Goal: Complete application form

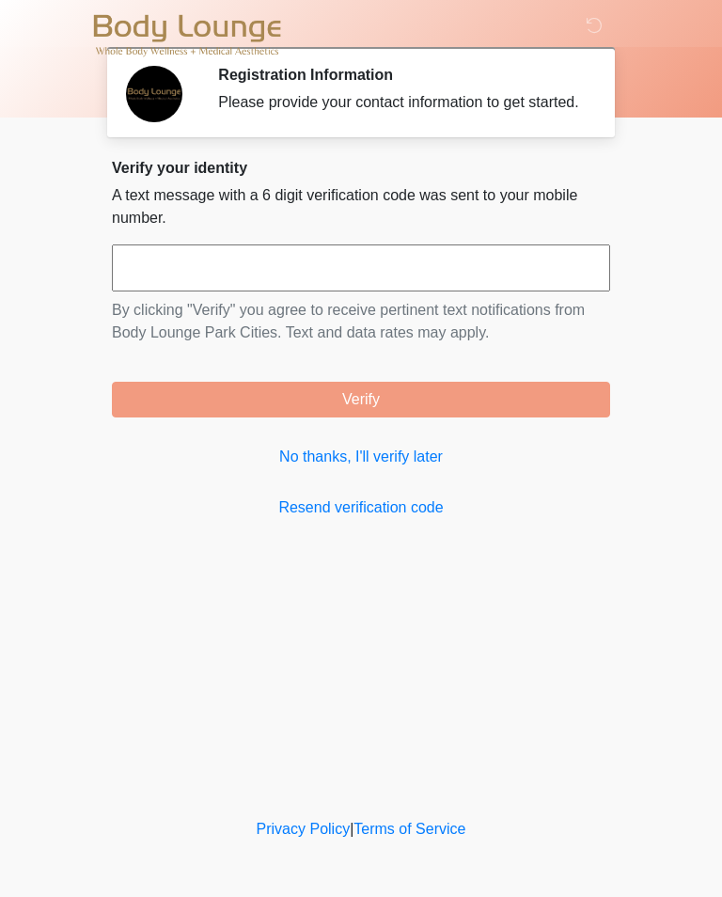
click at [383, 468] on link "No thanks, I'll verify later" at bounding box center [361, 456] width 498 height 23
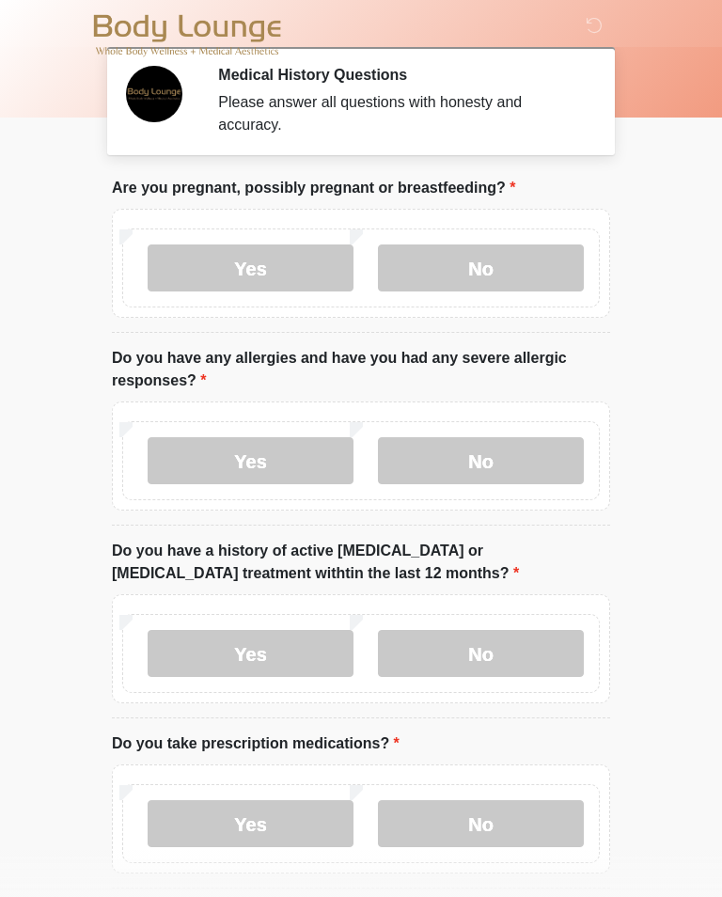
click at [509, 250] on label "No" at bounding box center [481, 267] width 206 height 47
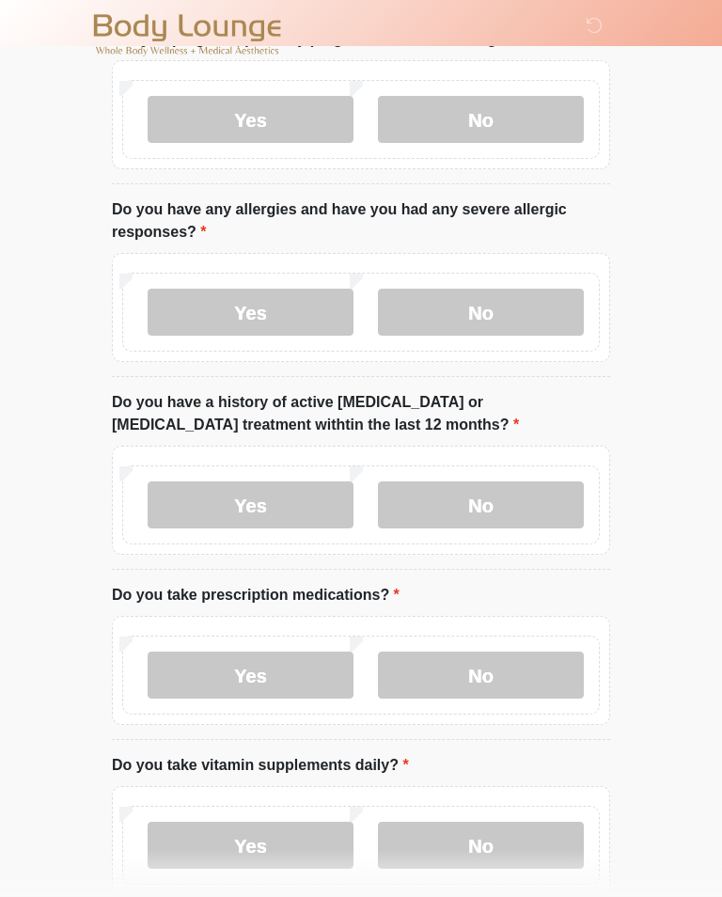
scroll to position [154, 0]
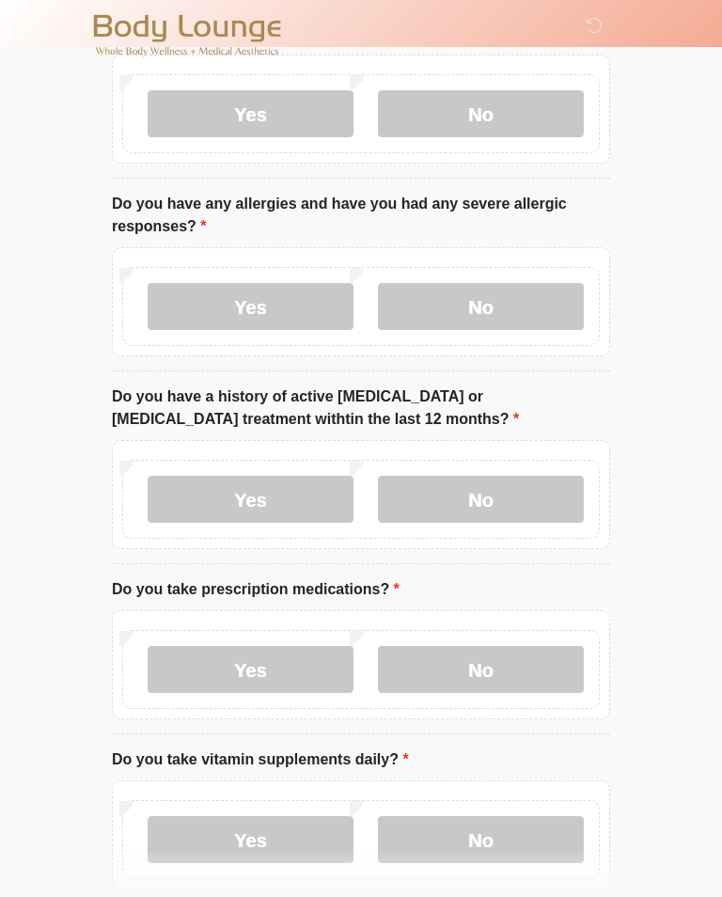
click at [489, 311] on label "No" at bounding box center [481, 306] width 206 height 47
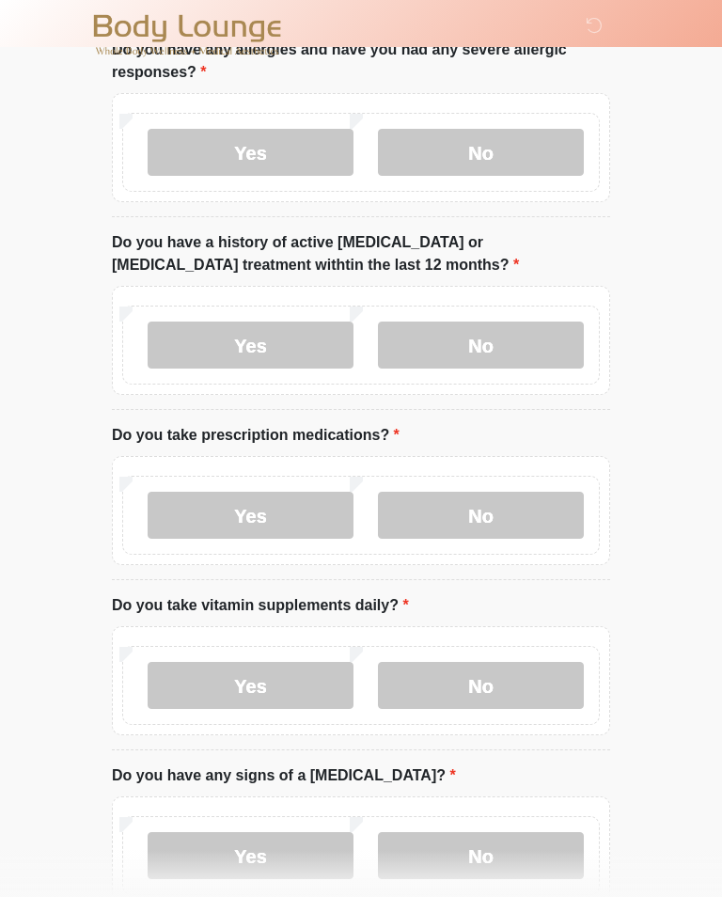
scroll to position [331, 0]
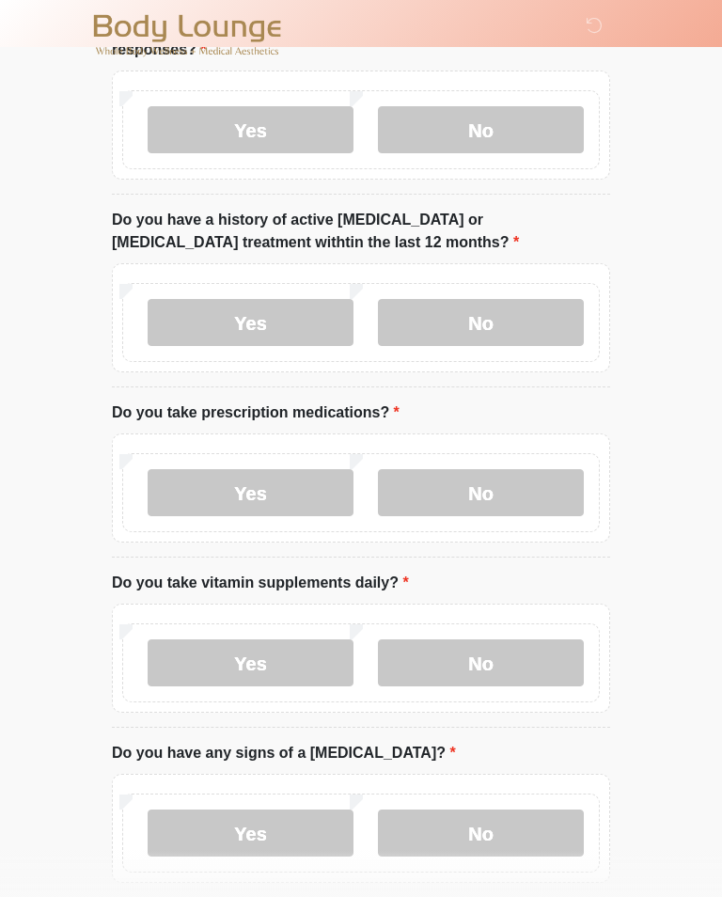
click at [521, 318] on label "No" at bounding box center [481, 322] width 206 height 47
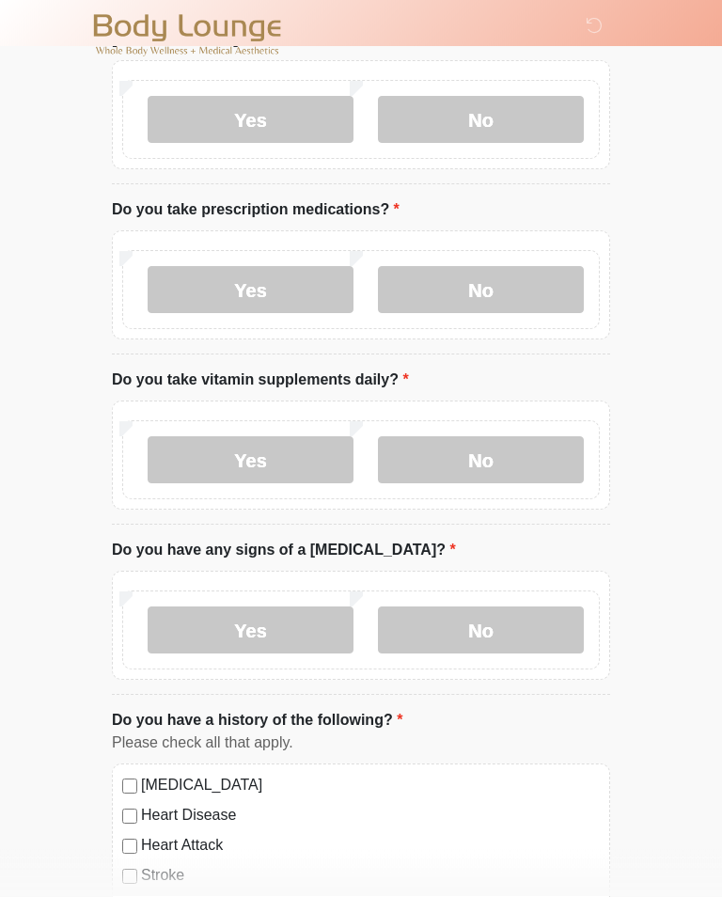
scroll to position [546, 0]
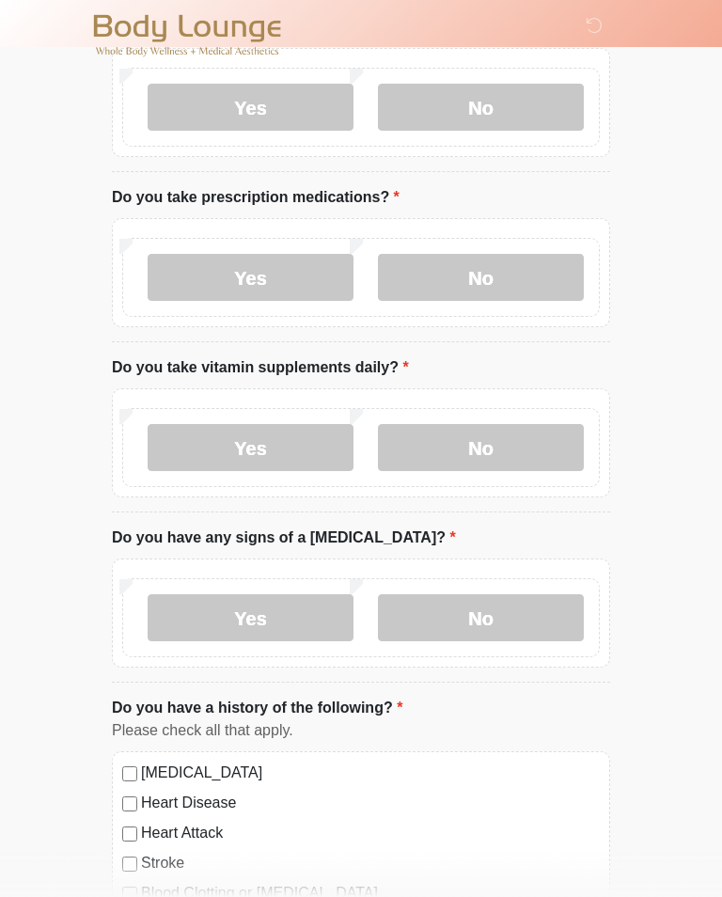
click at [279, 272] on label "Yes" at bounding box center [251, 277] width 206 height 47
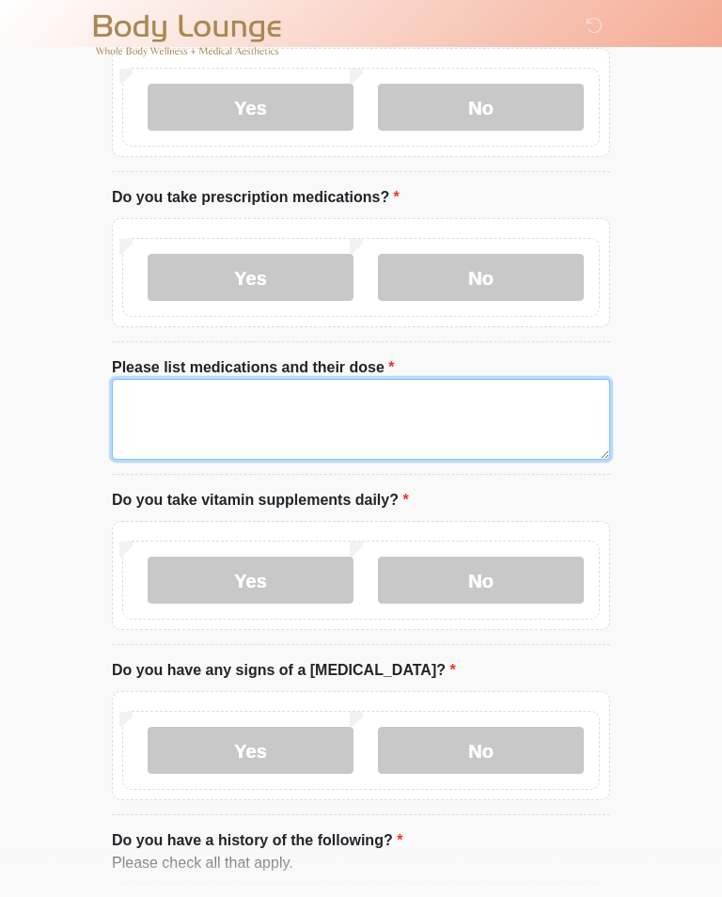
click at [398, 420] on textarea "Please list medications and their dose" at bounding box center [361, 419] width 498 height 81
click at [244, 404] on textarea "Please list medications and their dose" at bounding box center [361, 419] width 498 height 81
click at [507, 389] on textarea "**********" at bounding box center [361, 419] width 498 height 81
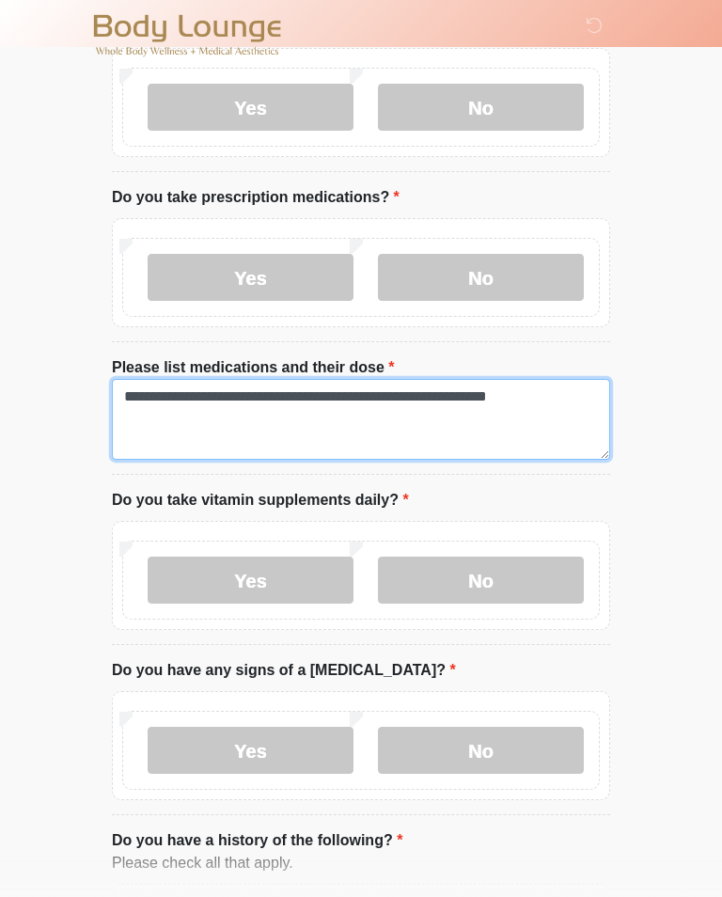
click at [570, 396] on textarea "**********" at bounding box center [361, 419] width 498 height 81
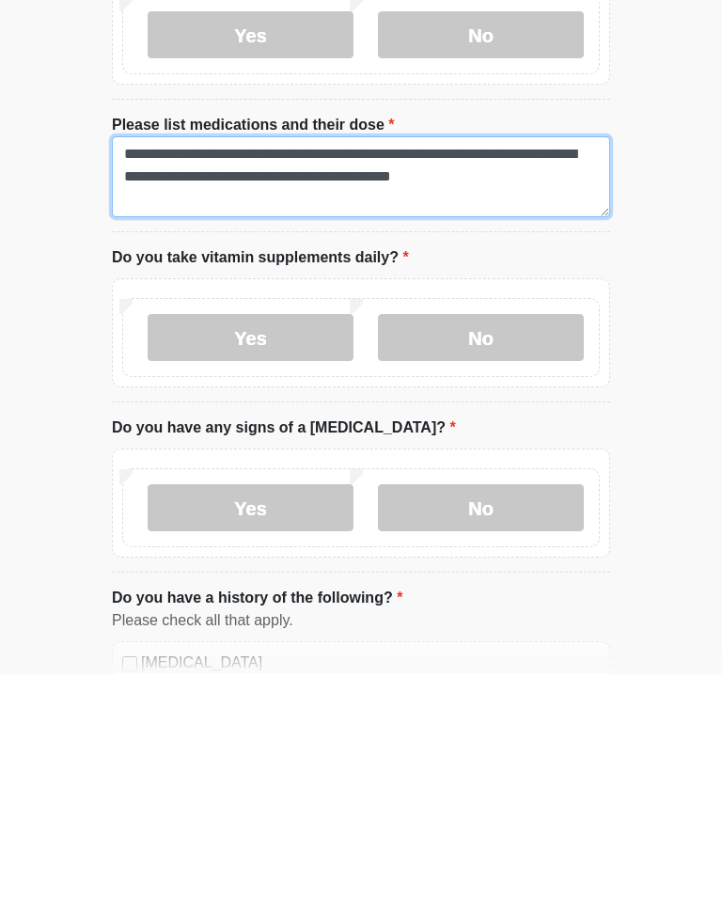
scroll to position [566, 0]
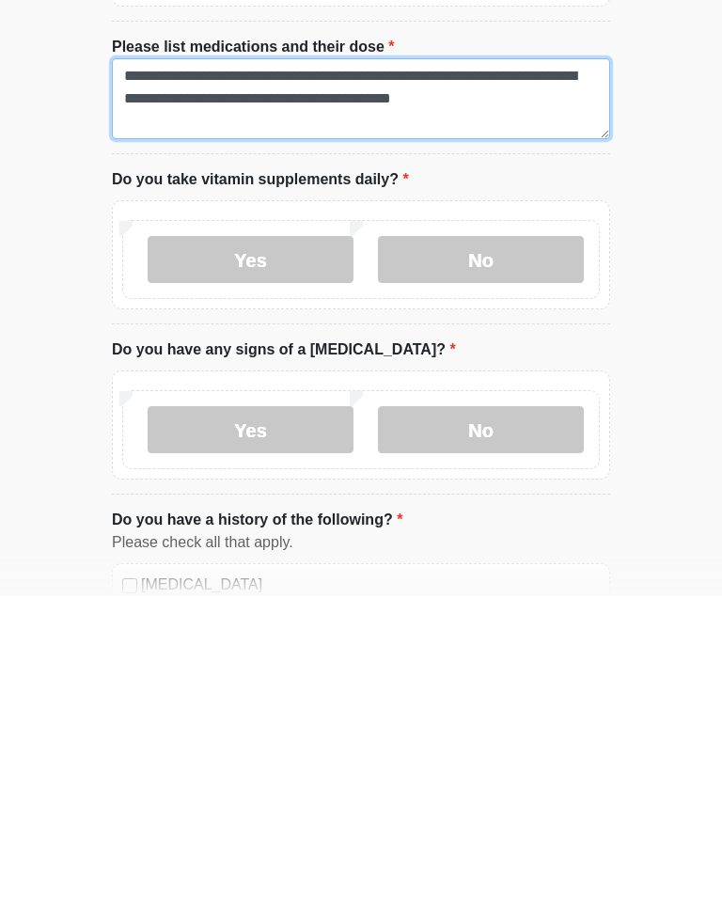
type textarea "**********"
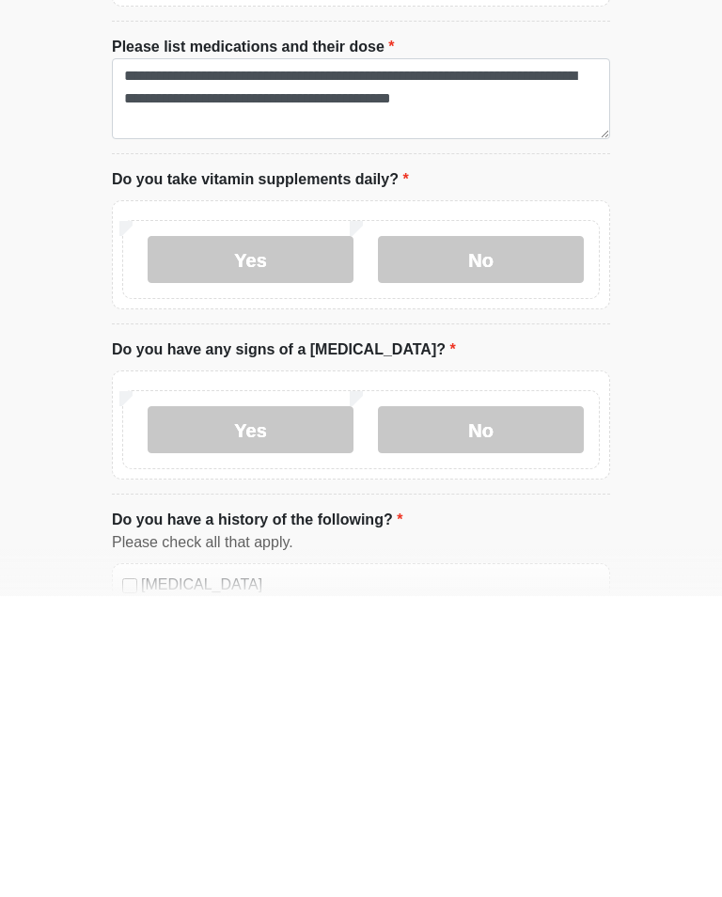
click at [298, 537] on label "Yes" at bounding box center [251, 560] width 206 height 47
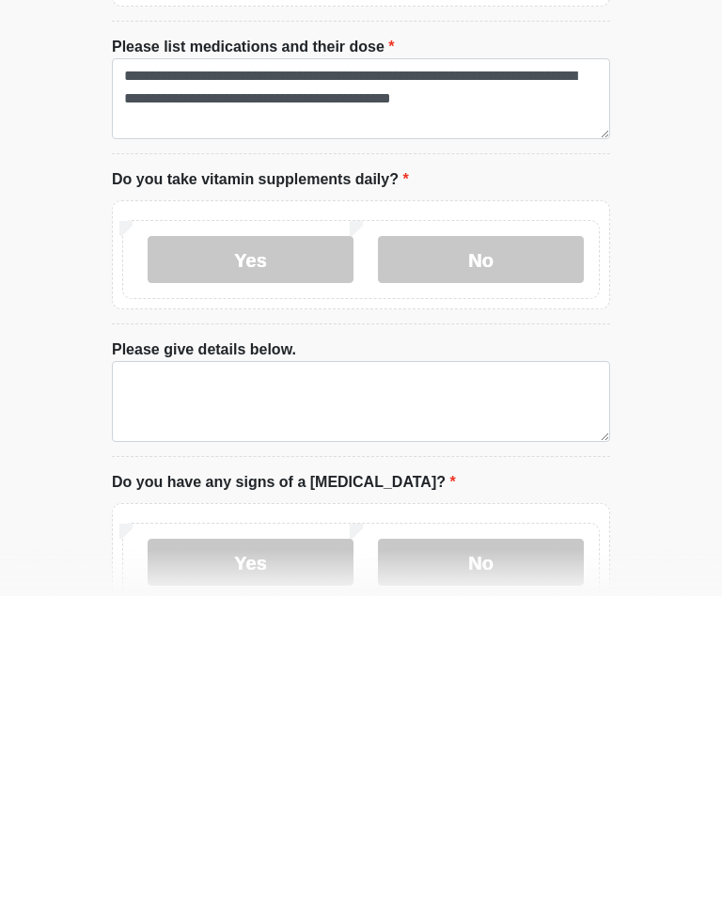
scroll to position [866, 0]
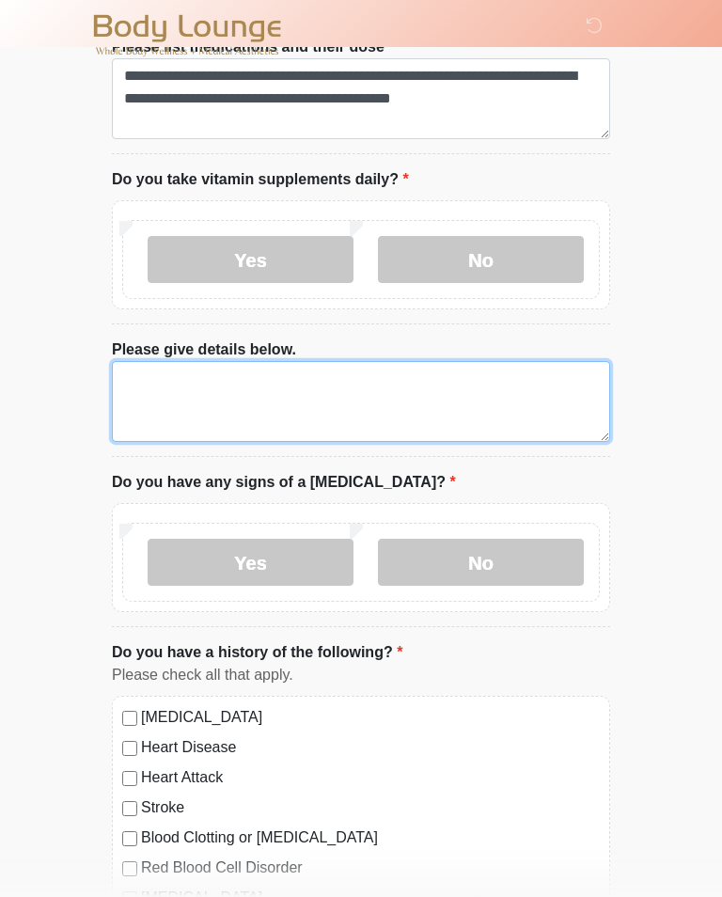
click at [369, 396] on textarea "Please give details below." at bounding box center [361, 401] width 498 height 81
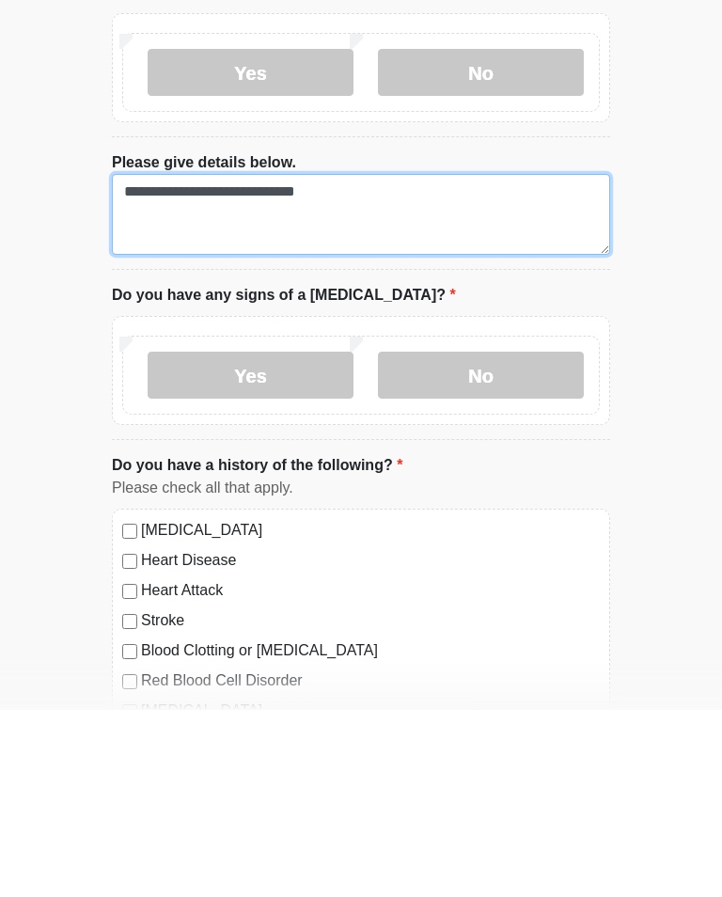
type textarea "**********"
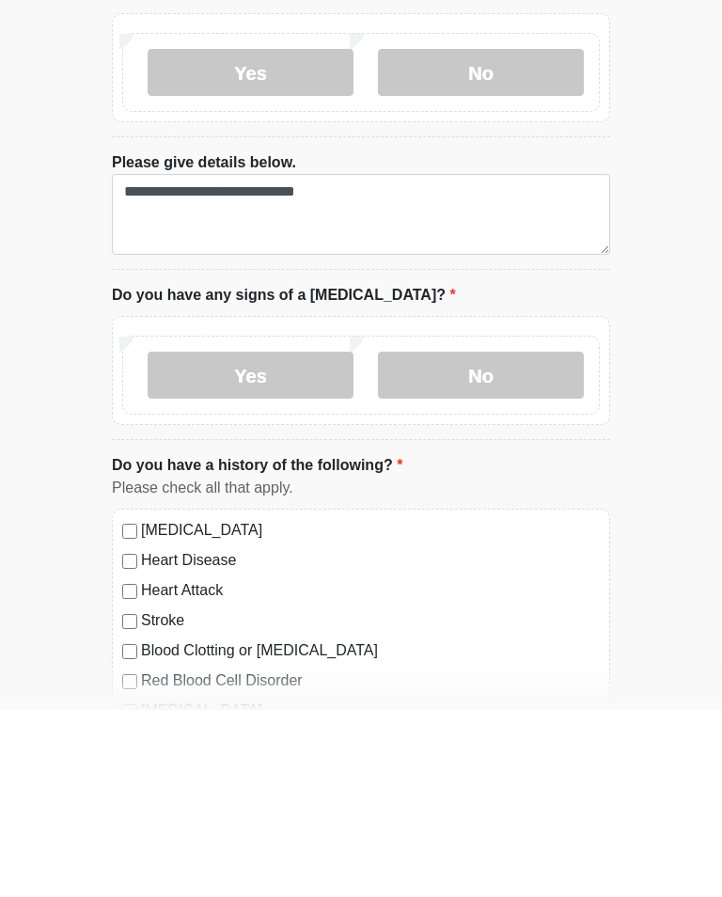
click at [460, 538] on label "No" at bounding box center [481, 561] width 206 height 47
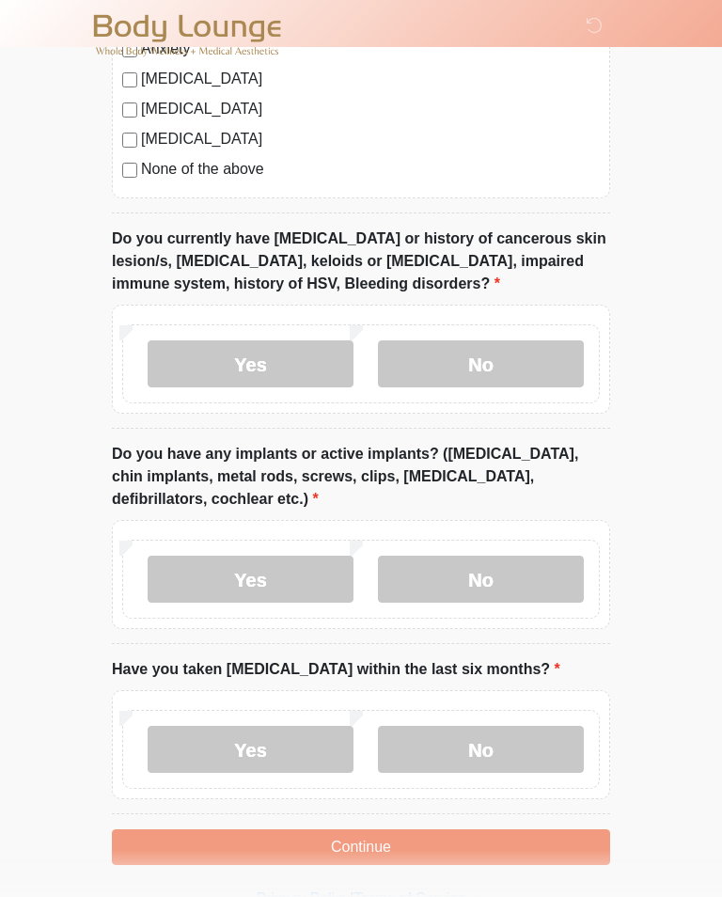
scroll to position [1780, 0]
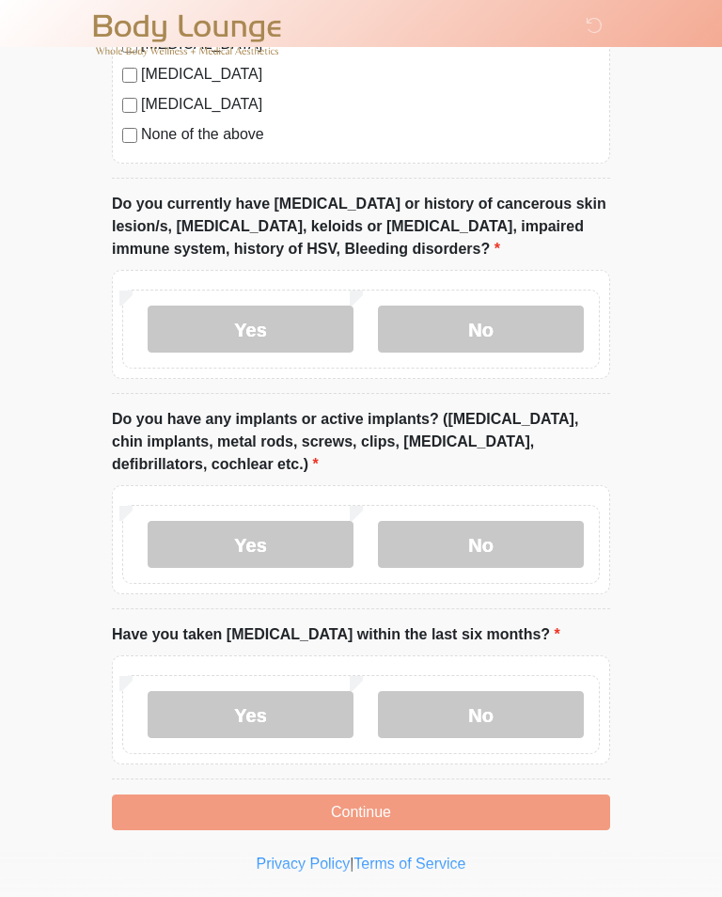
click at [291, 333] on label "Yes" at bounding box center [251, 328] width 206 height 47
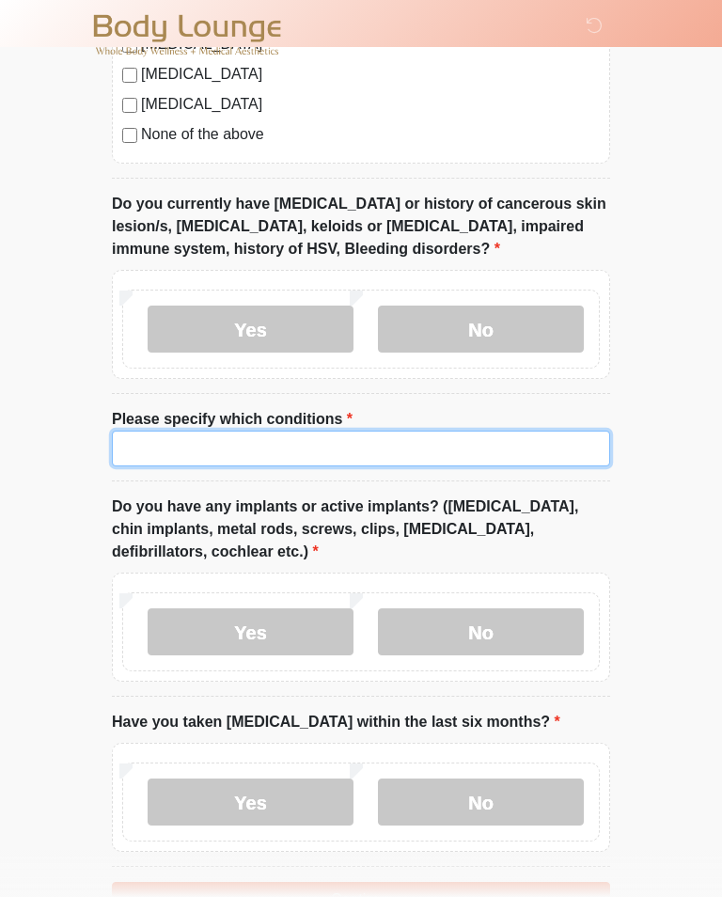
click at [381, 453] on input "Please specify which conditions" at bounding box center [361, 448] width 498 height 36
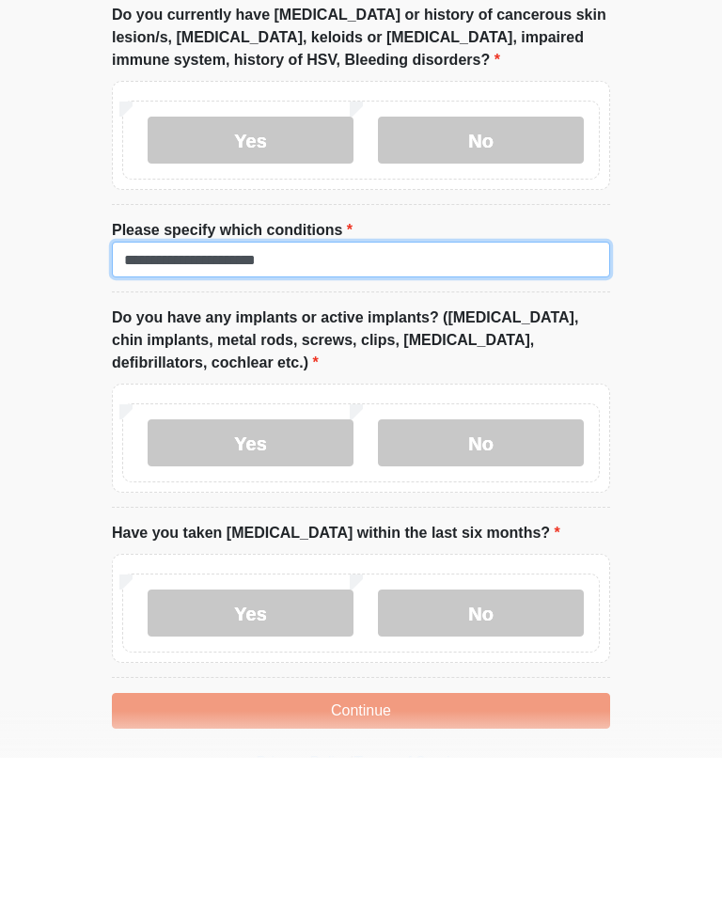
scroll to position [1832, 0]
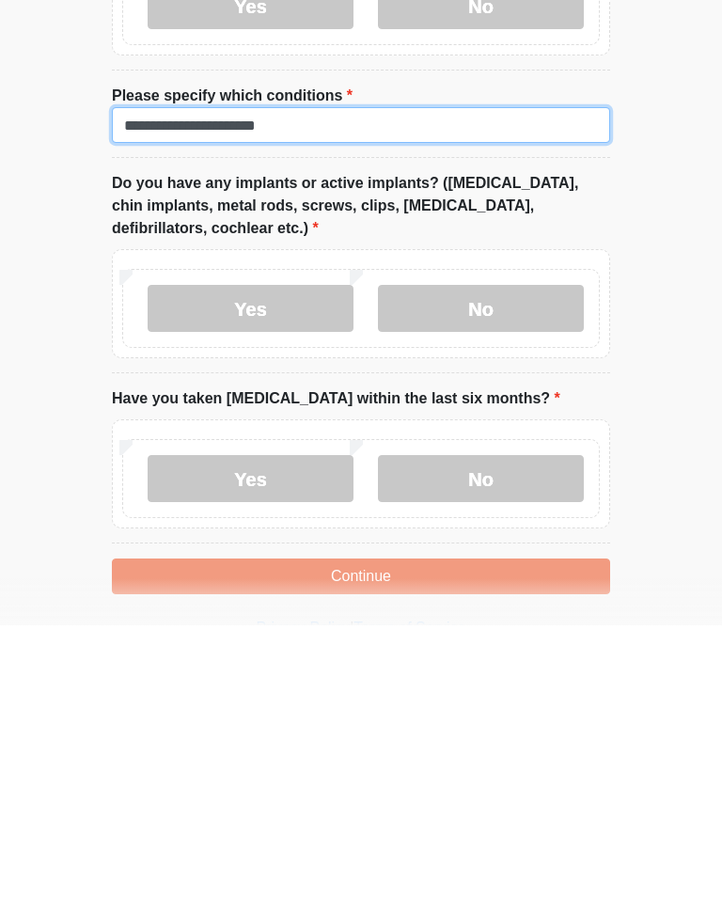
type input "**********"
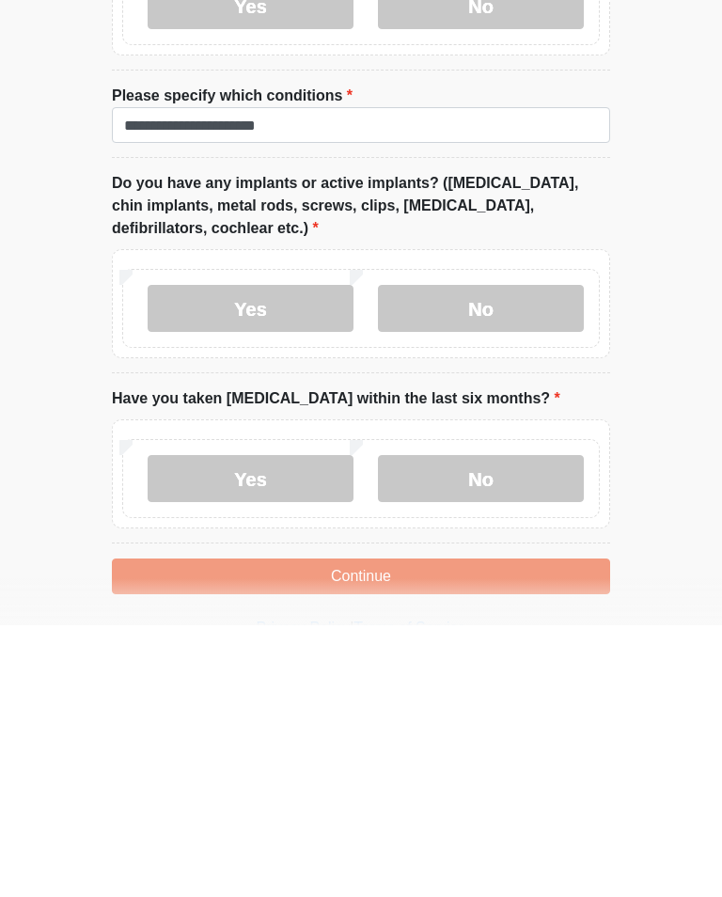
click at [508, 556] on label "No" at bounding box center [481, 579] width 206 height 47
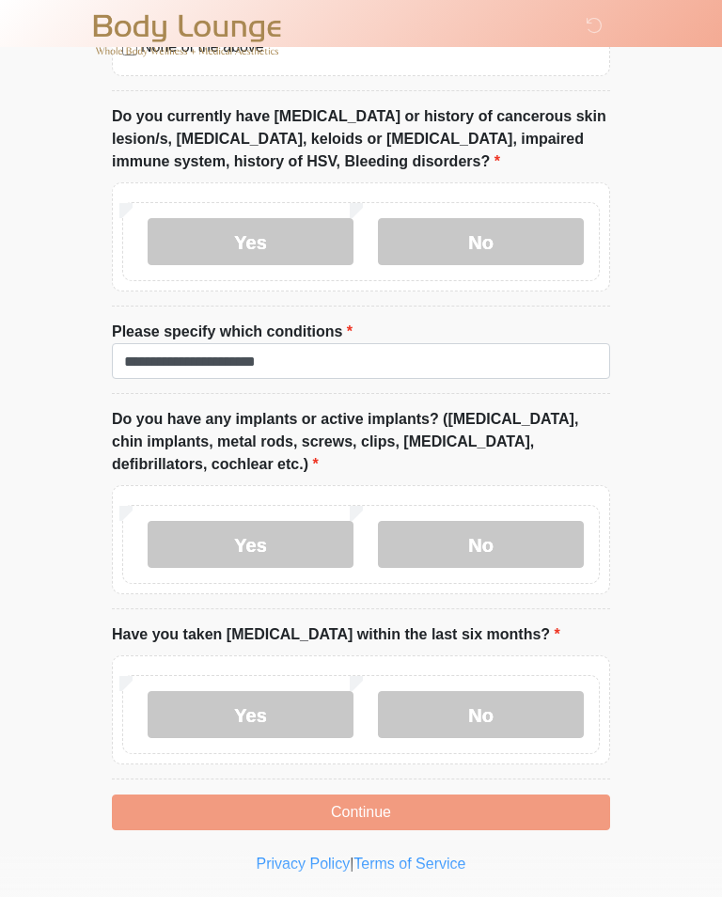
click at [497, 720] on label "No" at bounding box center [481, 714] width 206 height 47
click at [380, 797] on button "Continue" at bounding box center [361, 812] width 498 height 36
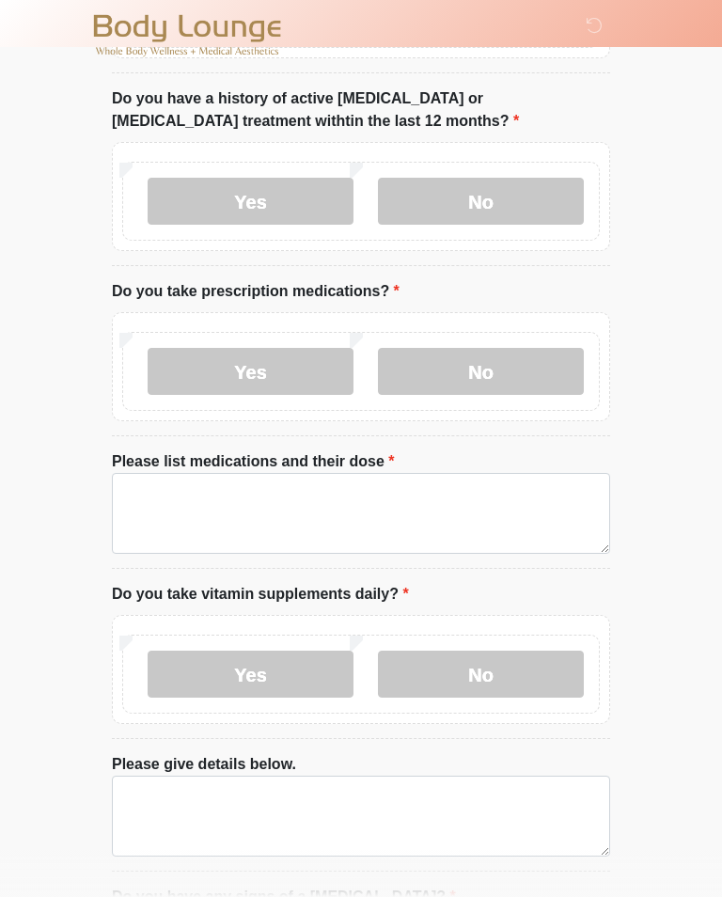
scroll to position [0, 0]
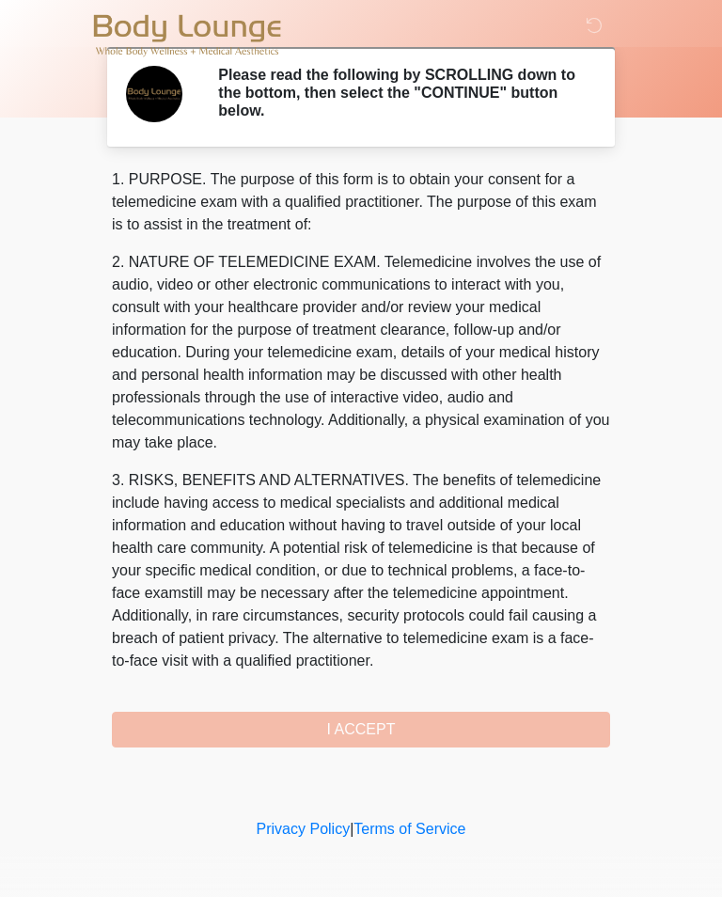
click at [450, 724] on div "1. PURPOSE. The purpose of this form is to obtain your consent for a telemedici…" at bounding box center [361, 457] width 498 height 579
click at [347, 732] on div "1. PURPOSE. The purpose of this form is to obtain your consent for a telemedici…" at bounding box center [361, 457] width 498 height 579
click at [356, 725] on div "1. PURPOSE. The purpose of this form is to obtain your consent for a telemedici…" at bounding box center [361, 457] width 498 height 579
click at [466, 718] on div "1. PURPOSE. The purpose of this form is to obtain your consent for a telemedici…" at bounding box center [361, 457] width 498 height 579
click at [466, 717] on div "1. PURPOSE. The purpose of this form is to obtain your consent for a telemedici…" at bounding box center [361, 457] width 498 height 579
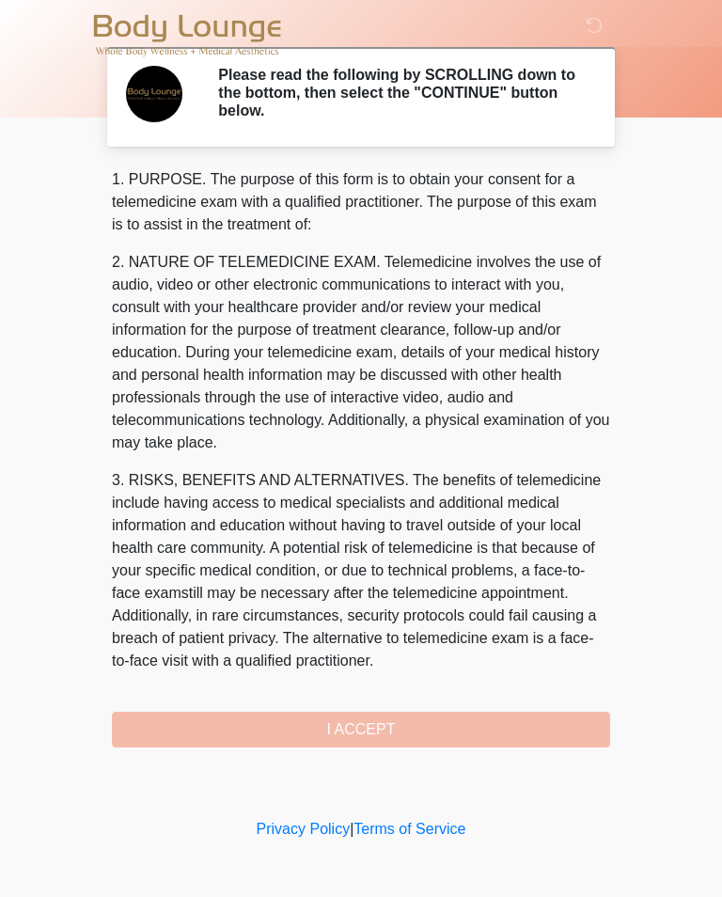
click at [474, 721] on div "1. PURPOSE. The purpose of this form is to obtain your consent for a telemedici…" at bounding box center [361, 457] width 498 height 579
click at [473, 720] on div "1. PURPOSE. The purpose of this form is to obtain your consent for a telemedici…" at bounding box center [361, 457] width 498 height 579
click at [461, 724] on div "1. PURPOSE. The purpose of this form is to obtain your consent for a telemedici…" at bounding box center [361, 457] width 498 height 579
click at [460, 723] on div "1. PURPOSE. The purpose of this form is to obtain your consent for a telemedici…" at bounding box center [361, 457] width 498 height 579
click at [421, 714] on div "1. PURPOSE. The purpose of this form is to obtain your consent for a telemedici…" at bounding box center [361, 457] width 498 height 579
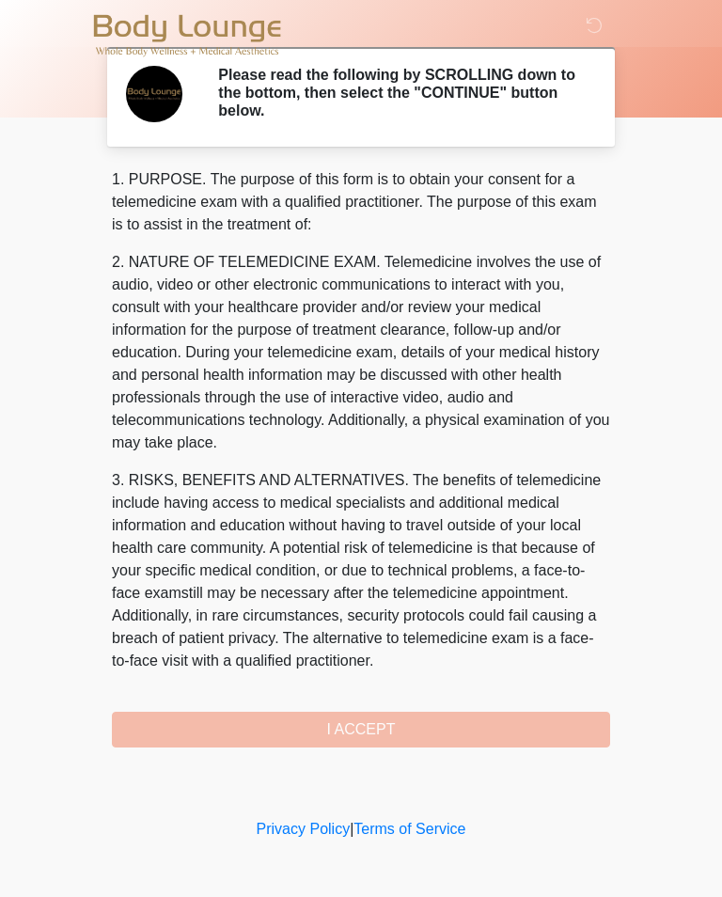
click at [413, 714] on div "1. PURPOSE. The purpose of this form is to obtain your consent for a telemedici…" at bounding box center [361, 457] width 498 height 579
click at [408, 707] on div "1. PURPOSE. The purpose of this form is to obtain your consent for a telemedici…" at bounding box center [361, 457] width 498 height 579
click at [368, 732] on div "1. PURPOSE. The purpose of this form is to obtain your consent for a telemedici…" at bounding box center [361, 457] width 498 height 579
click at [404, 710] on div "1. PURPOSE. The purpose of this form is to obtain your consent for a telemedici…" at bounding box center [361, 457] width 498 height 579
click at [404, 709] on div "1. PURPOSE. The purpose of this form is to obtain your consent for a telemedici…" at bounding box center [361, 457] width 498 height 579
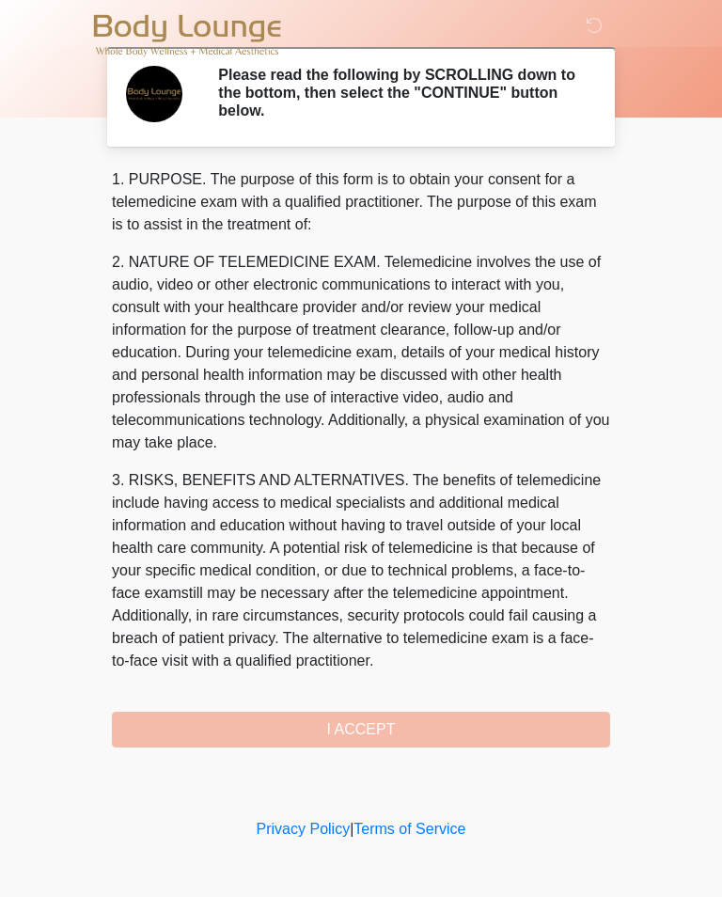
click at [436, 721] on div "1. PURPOSE. The purpose of this form is to obtain your consent for a telemedici…" at bounding box center [361, 457] width 498 height 579
click at [435, 720] on div "1. PURPOSE. The purpose of this form is to obtain your consent for a telemedici…" at bounding box center [361, 457] width 498 height 579
click at [447, 716] on div "1. PURPOSE. The purpose of this form is to obtain your consent for a telemedici…" at bounding box center [361, 457] width 498 height 579
click at [446, 716] on div "1. PURPOSE. The purpose of this form is to obtain your consent for a telemedici…" at bounding box center [361, 457] width 498 height 579
click at [451, 712] on div "1. PURPOSE. The purpose of this form is to obtain your consent for a telemedici…" at bounding box center [361, 457] width 498 height 579
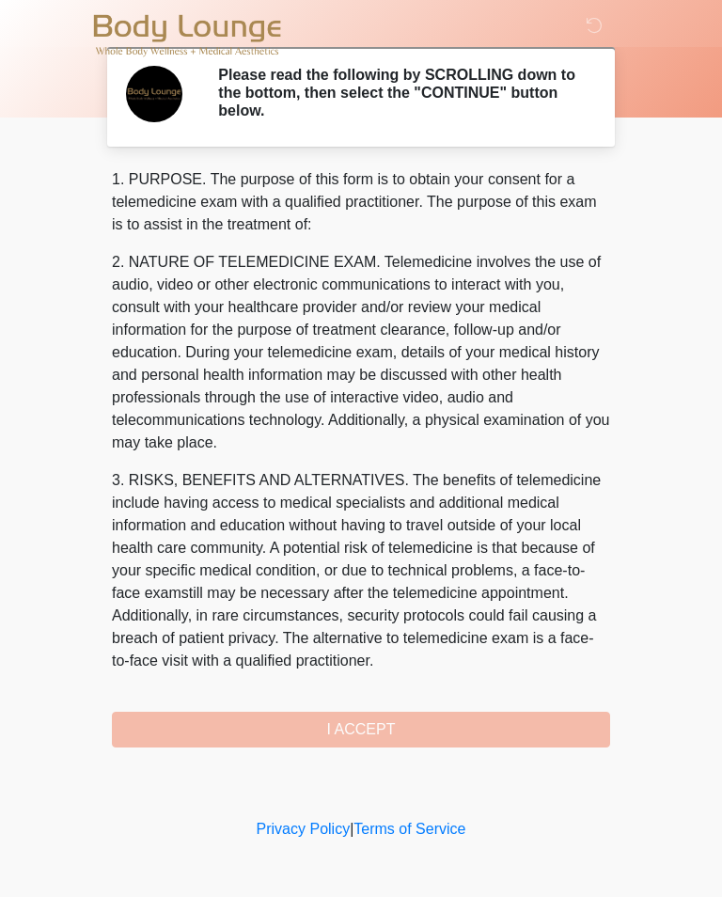
click at [451, 711] on div "1. PURPOSE. The purpose of this form is to obtain your consent for a telemedici…" at bounding box center [361, 457] width 498 height 579
click at [453, 709] on div "1. PURPOSE. The purpose of this form is to obtain your consent for a telemedici…" at bounding box center [361, 457] width 498 height 579
click at [452, 709] on div "1. PURPOSE. The purpose of this form is to obtain your consent for a telemedici…" at bounding box center [361, 457] width 498 height 579
click at [445, 725] on div "1. PURPOSE. The purpose of this form is to obtain your consent for a telemedici…" at bounding box center [361, 457] width 498 height 579
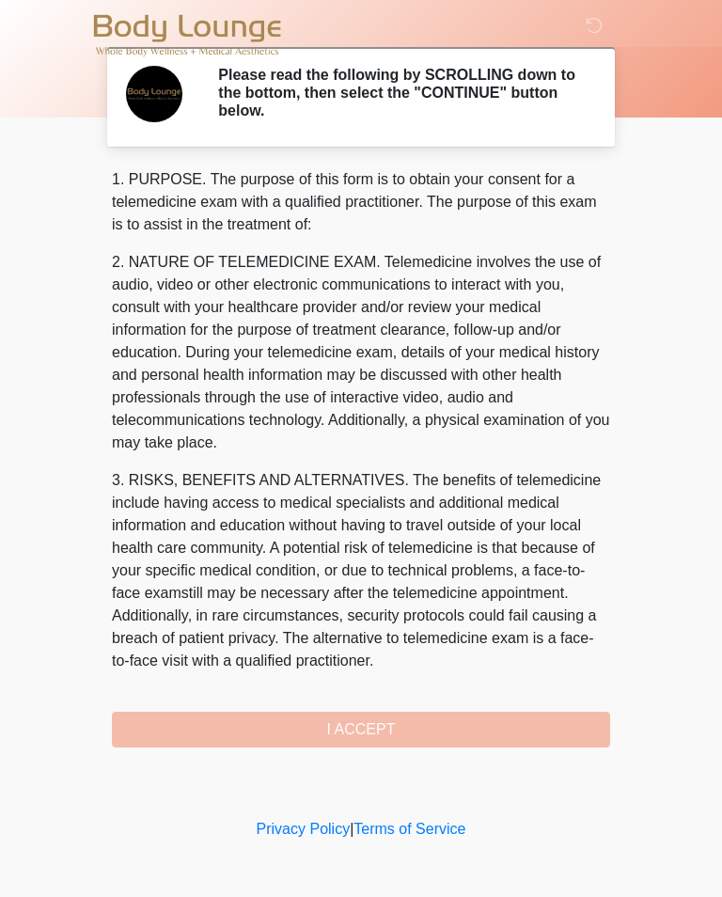
click at [411, 734] on div "1. PURPOSE. The purpose of this form is to obtain your consent for a telemedici…" at bounding box center [361, 457] width 498 height 579
click at [390, 741] on div "1. PURPOSE. The purpose of this form is to obtain your consent for a telemedici…" at bounding box center [361, 457] width 498 height 579
click at [389, 741] on div "1. PURPOSE. The purpose of this form is to obtain your consent for a telemedici…" at bounding box center [361, 457] width 498 height 579
click at [354, 738] on div "1. PURPOSE. The purpose of this form is to obtain your consent for a telemedici…" at bounding box center [361, 457] width 498 height 579
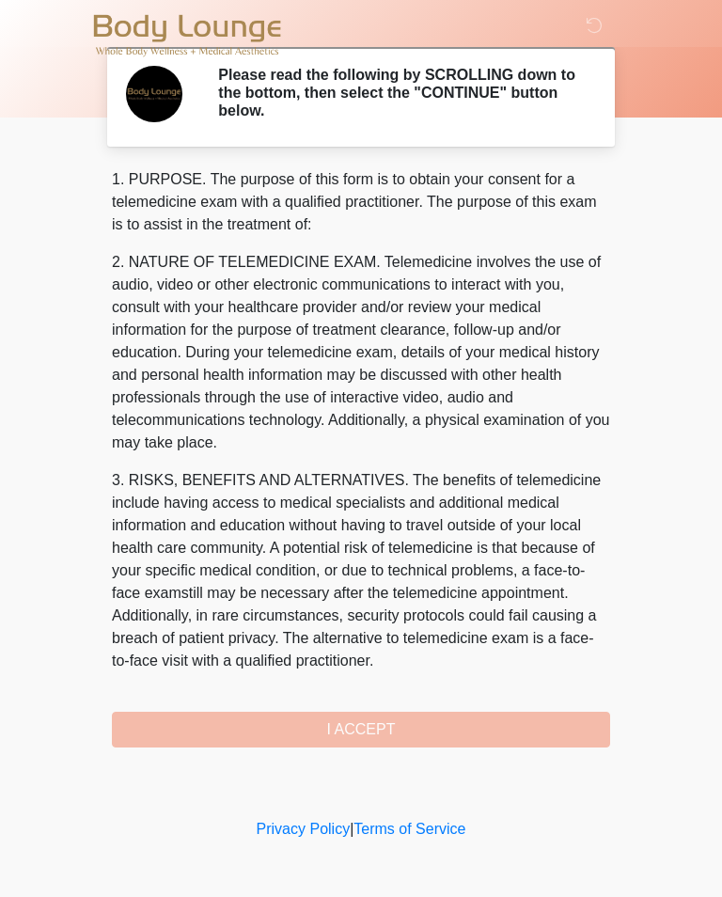
click at [351, 718] on div "1. PURPOSE. The purpose of this form is to obtain your consent for a telemedici…" at bounding box center [361, 457] width 498 height 579
click at [329, 718] on div "1. PURPOSE. The purpose of this form is to obtain your consent for a telemedici…" at bounding box center [361, 457] width 498 height 579
click at [328, 717] on div "1. PURPOSE. The purpose of this form is to obtain your consent for a telemedici…" at bounding box center [361, 457] width 498 height 579
click at [593, 27] on icon at bounding box center [593, 25] width 17 height 17
click at [438, 732] on div "1. PURPOSE. The purpose of this form is to obtain your consent for a telemedici…" at bounding box center [361, 457] width 498 height 579
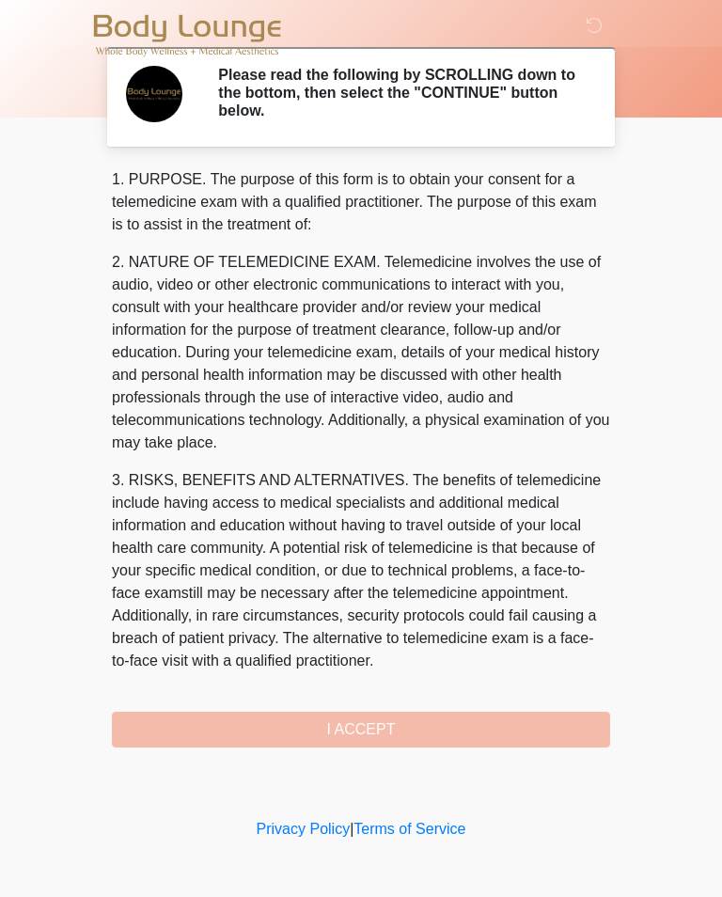
click at [437, 731] on div "1. PURPOSE. The purpose of this form is to obtain your consent for a telemedici…" at bounding box center [361, 457] width 498 height 579
click at [415, 724] on div "1. PURPOSE. The purpose of this form is to obtain your consent for a telemedici…" at bounding box center [361, 457] width 498 height 579
click at [414, 716] on div "1. PURPOSE. The purpose of this form is to obtain your consent for a telemedici…" at bounding box center [361, 457] width 498 height 579
click at [414, 710] on div "1. PURPOSE. The purpose of this form is to obtain your consent for a telemedici…" at bounding box center [361, 457] width 498 height 579
click at [421, 704] on div "1. PURPOSE. The purpose of this form is to obtain your consent for a telemedici…" at bounding box center [361, 457] width 498 height 579
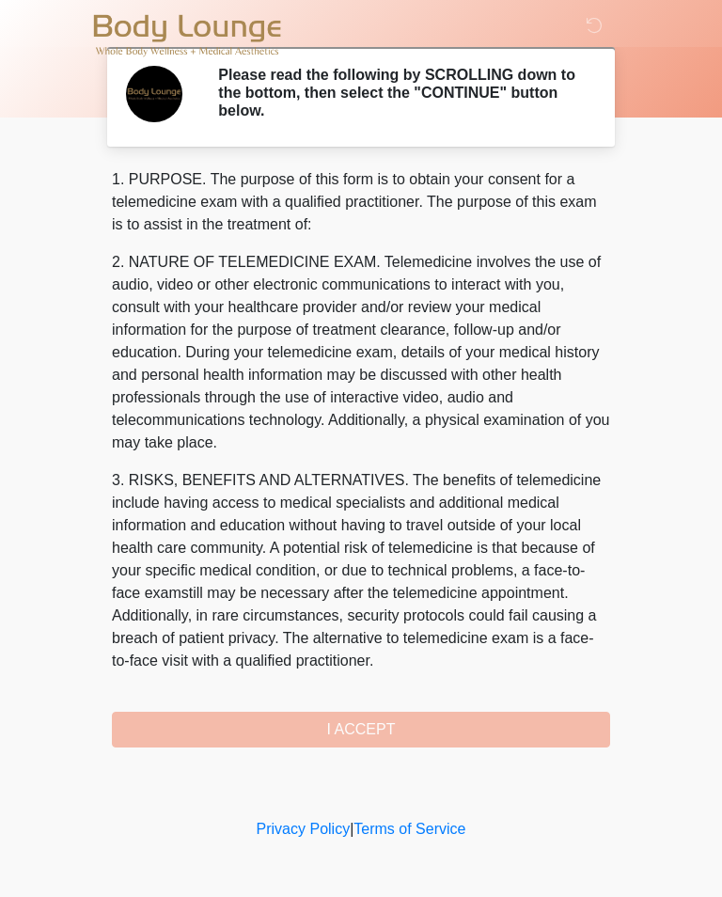
click at [420, 704] on div "1. PURPOSE. The purpose of this form is to obtain your consent for a telemedici…" at bounding box center [361, 457] width 498 height 579
click at [285, 692] on div "1. PURPOSE. The purpose of this form is to obtain your consent for a telemedici…" at bounding box center [361, 457] width 498 height 579
click at [594, 32] on icon at bounding box center [593, 25] width 17 height 17
